Goal: Find specific page/section: Find specific page/section

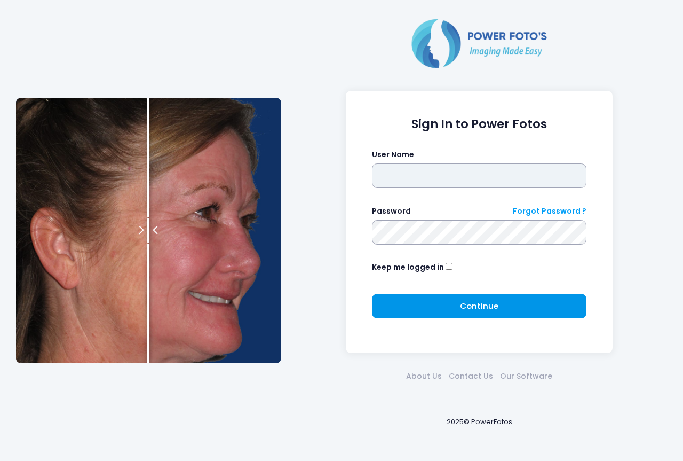
type input "****"
click at [442, 309] on button "Continue Please wait..." at bounding box center [479, 306] width 215 height 25
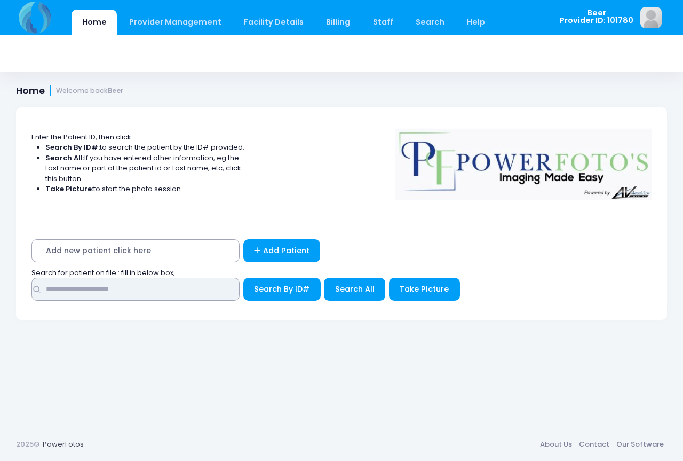
click at [131, 288] on input "text" at bounding box center [135, 289] width 208 height 23
click at [80, 283] on input "text" at bounding box center [135, 289] width 208 height 23
type input "*****"
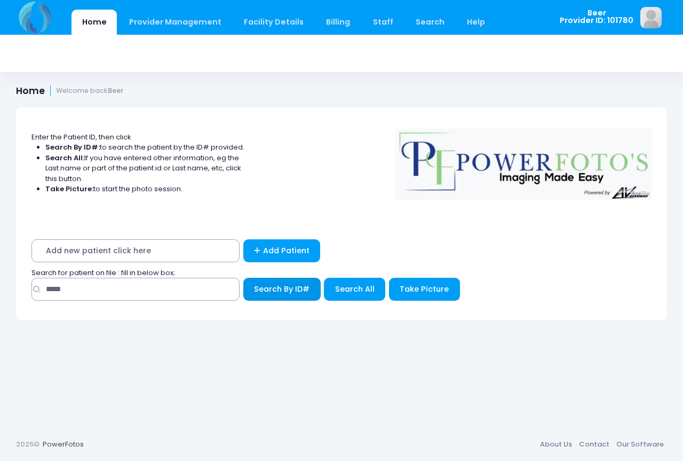
click at [287, 295] on button "Search By ID#" at bounding box center [281, 289] width 77 height 23
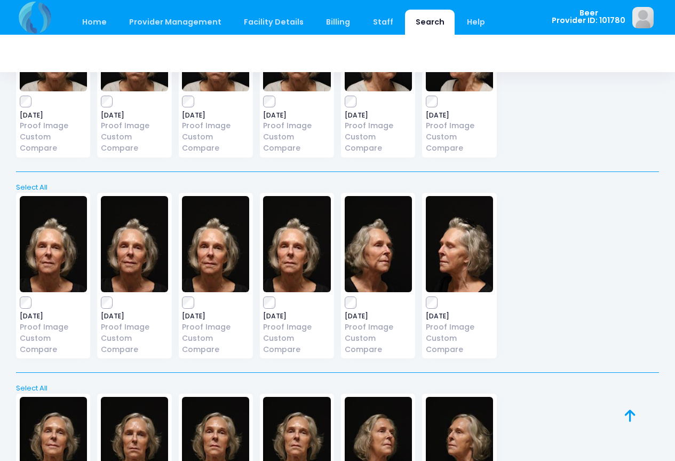
scroll to position [41, 0]
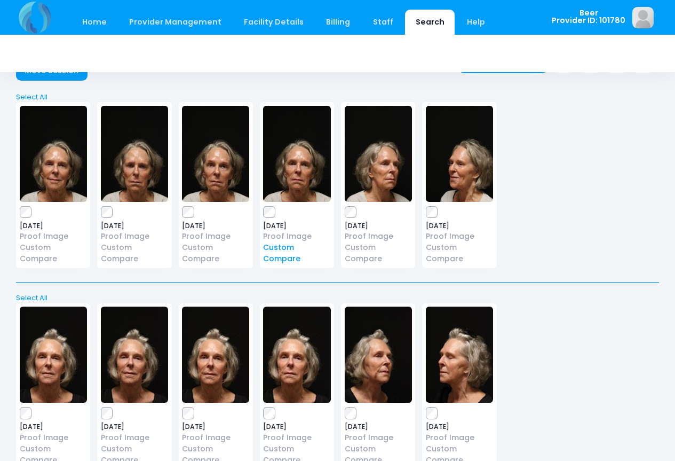
click at [275, 257] on link "Custom Compare" at bounding box center [296, 253] width 67 height 22
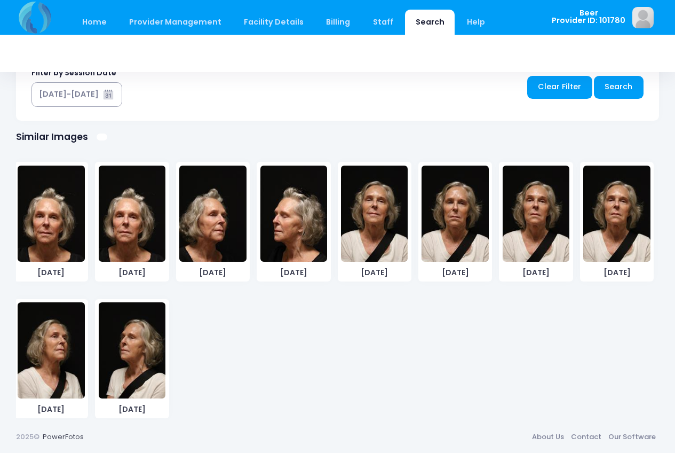
scroll to position [151, 0]
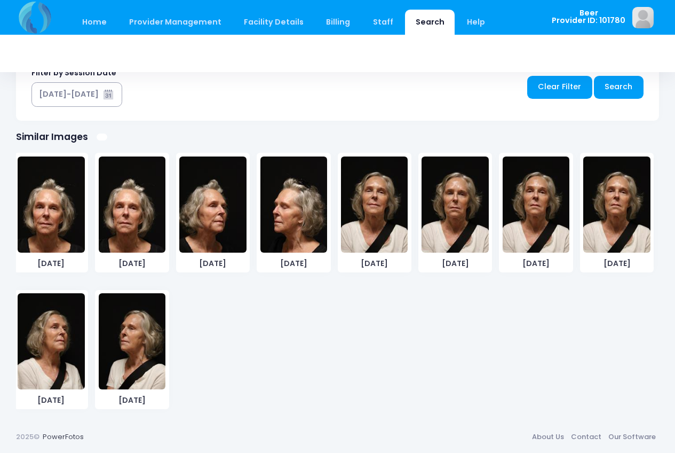
click at [541, 209] on img at bounding box center [536, 204] width 67 height 96
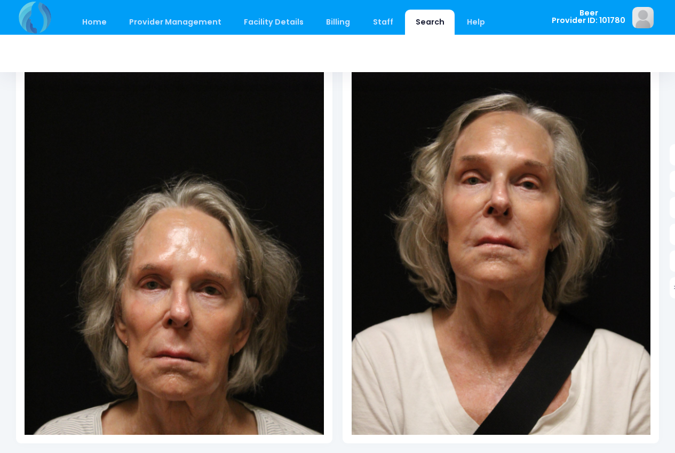
scroll to position [155, 0]
